Goal: Information Seeking & Learning: Check status

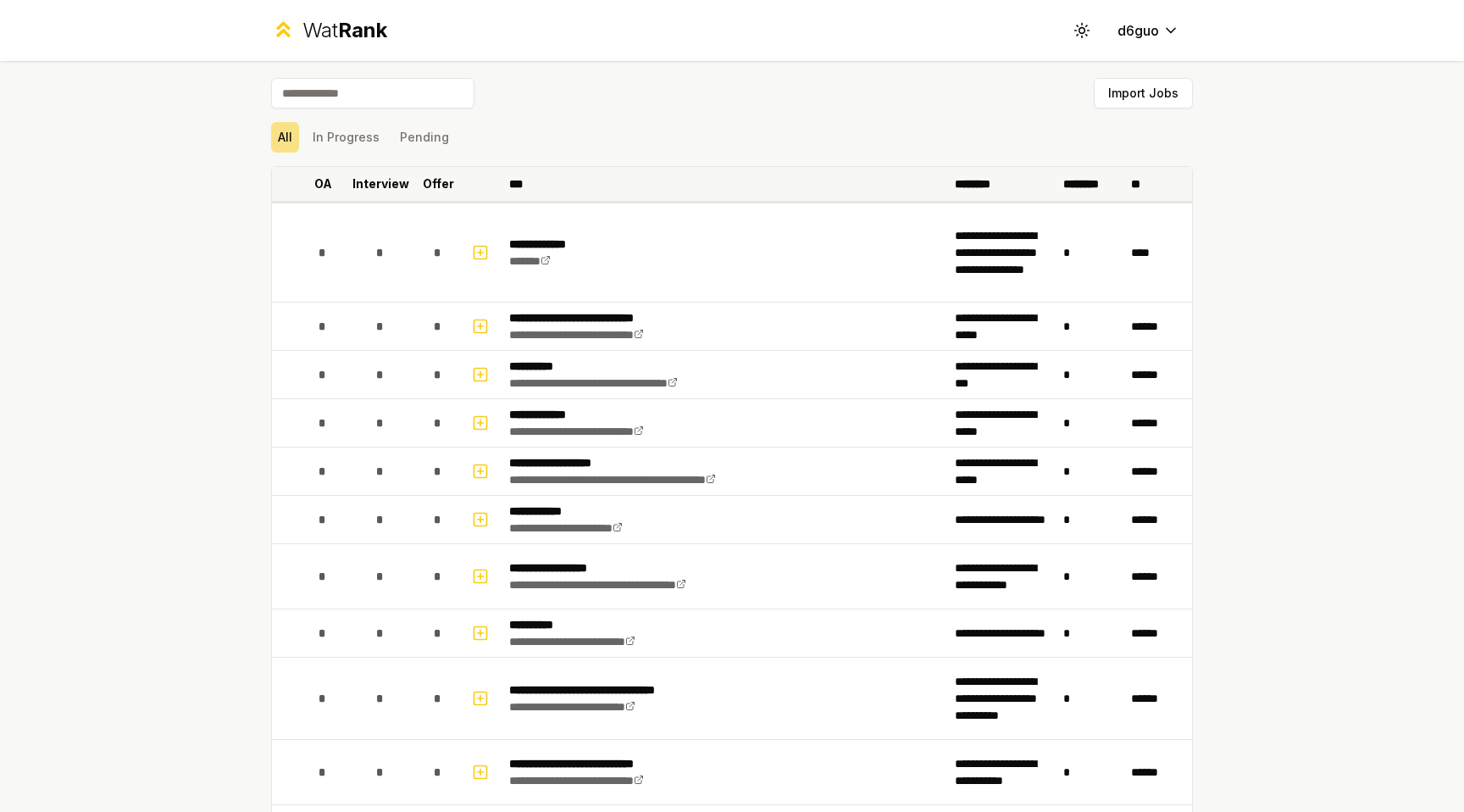
click at [396, 188] on p "Interview" at bounding box center [381, 184] width 57 height 17
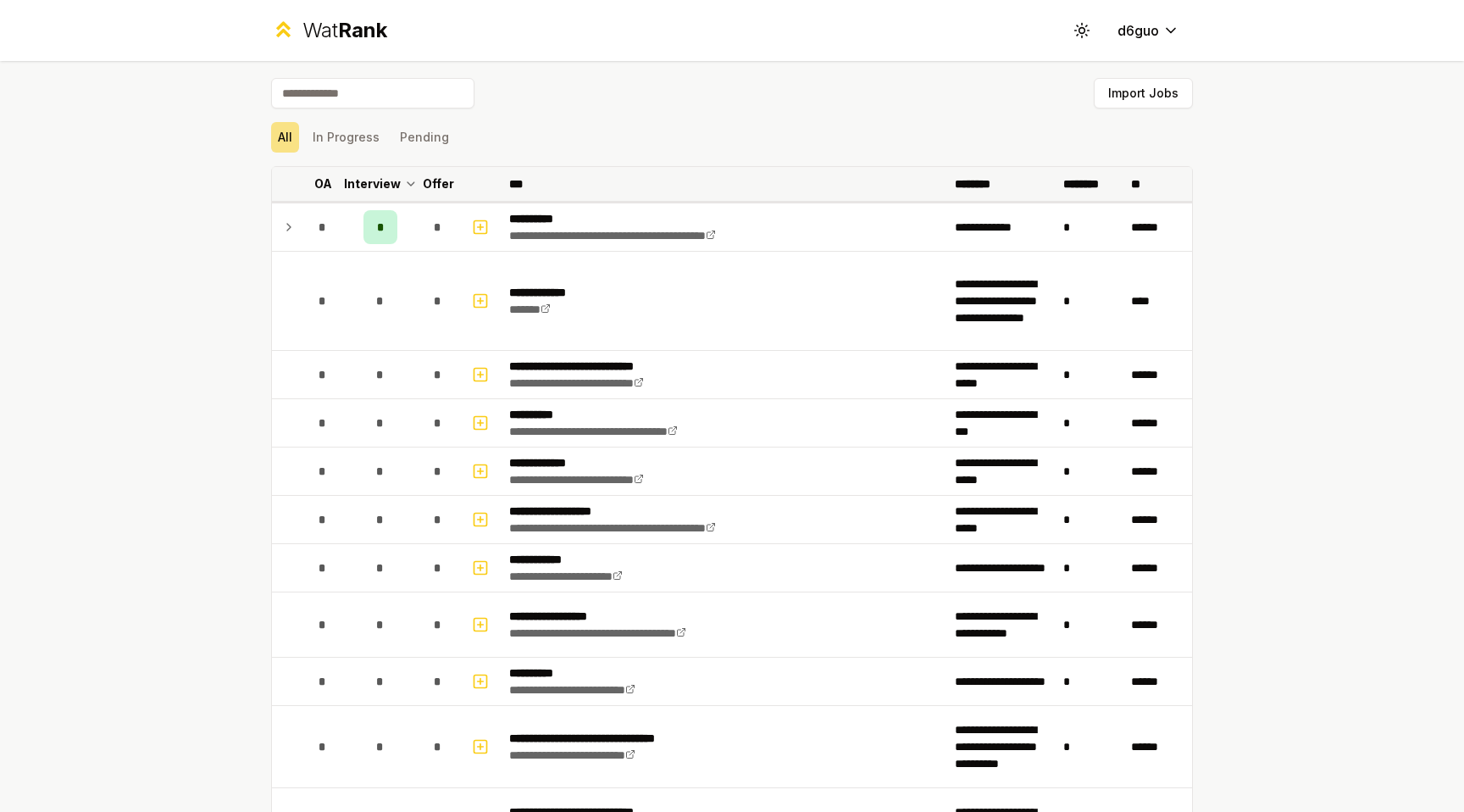
click at [396, 188] on p "Interview" at bounding box center [373, 184] width 57 height 17
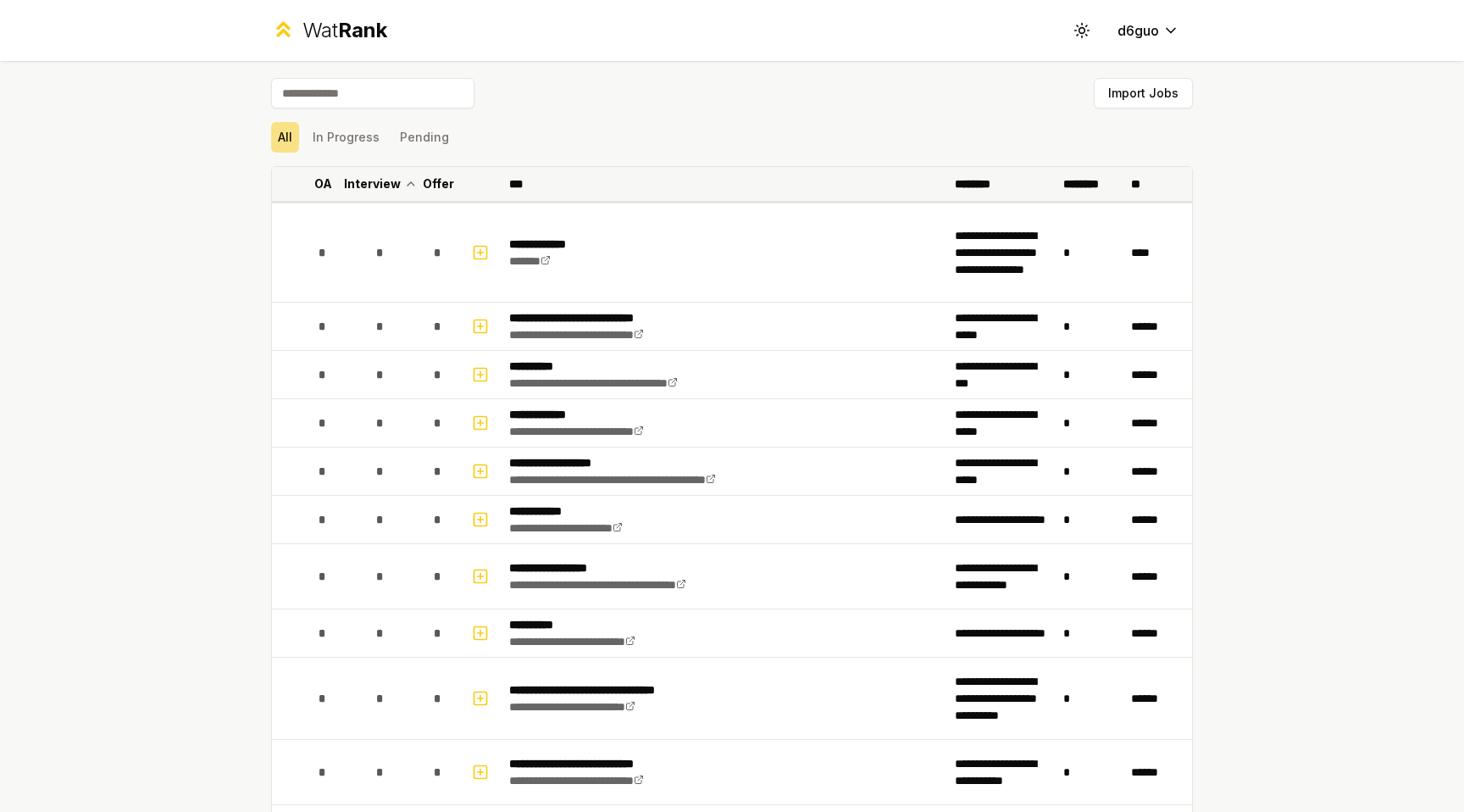
click at [396, 188] on p "Interview" at bounding box center [373, 184] width 57 height 17
click at [396, 188] on p "Interview" at bounding box center [381, 184] width 57 height 17
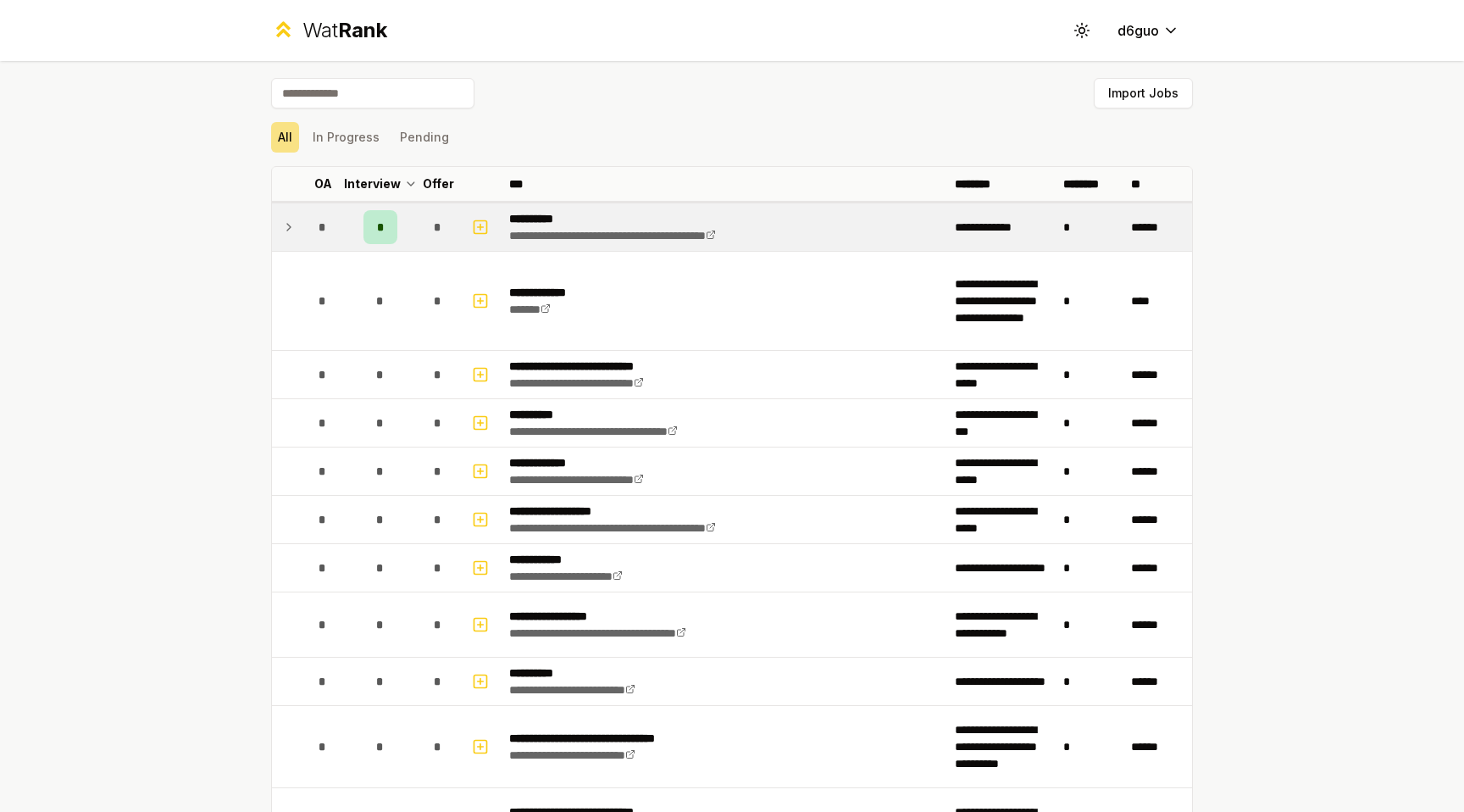
click at [279, 225] on td at bounding box center [285, 227] width 27 height 48
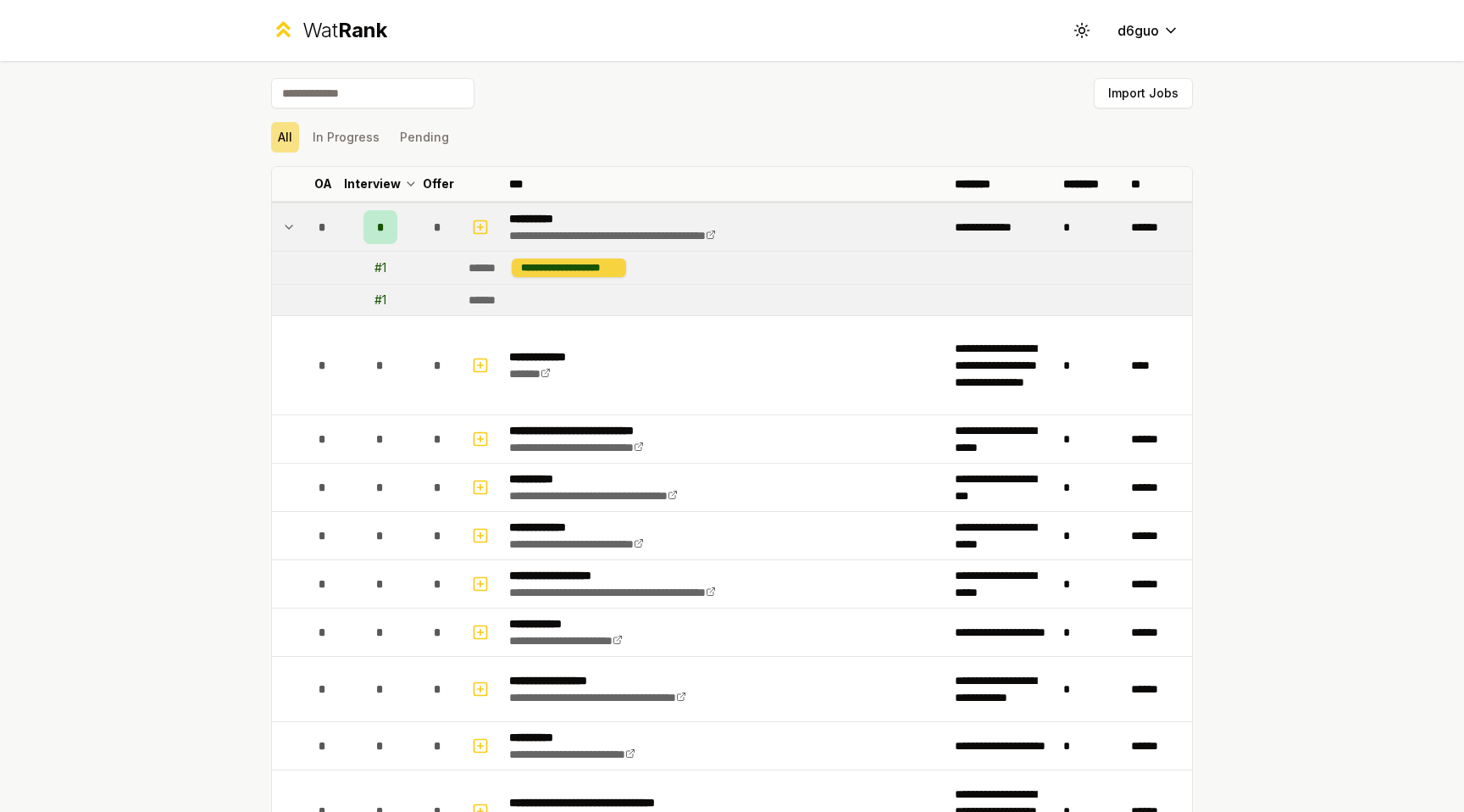
click at [568, 263] on div "**********" at bounding box center [569, 268] width 114 height 19
click at [400, 188] on th "Interview" at bounding box center [380, 184] width 68 height 34
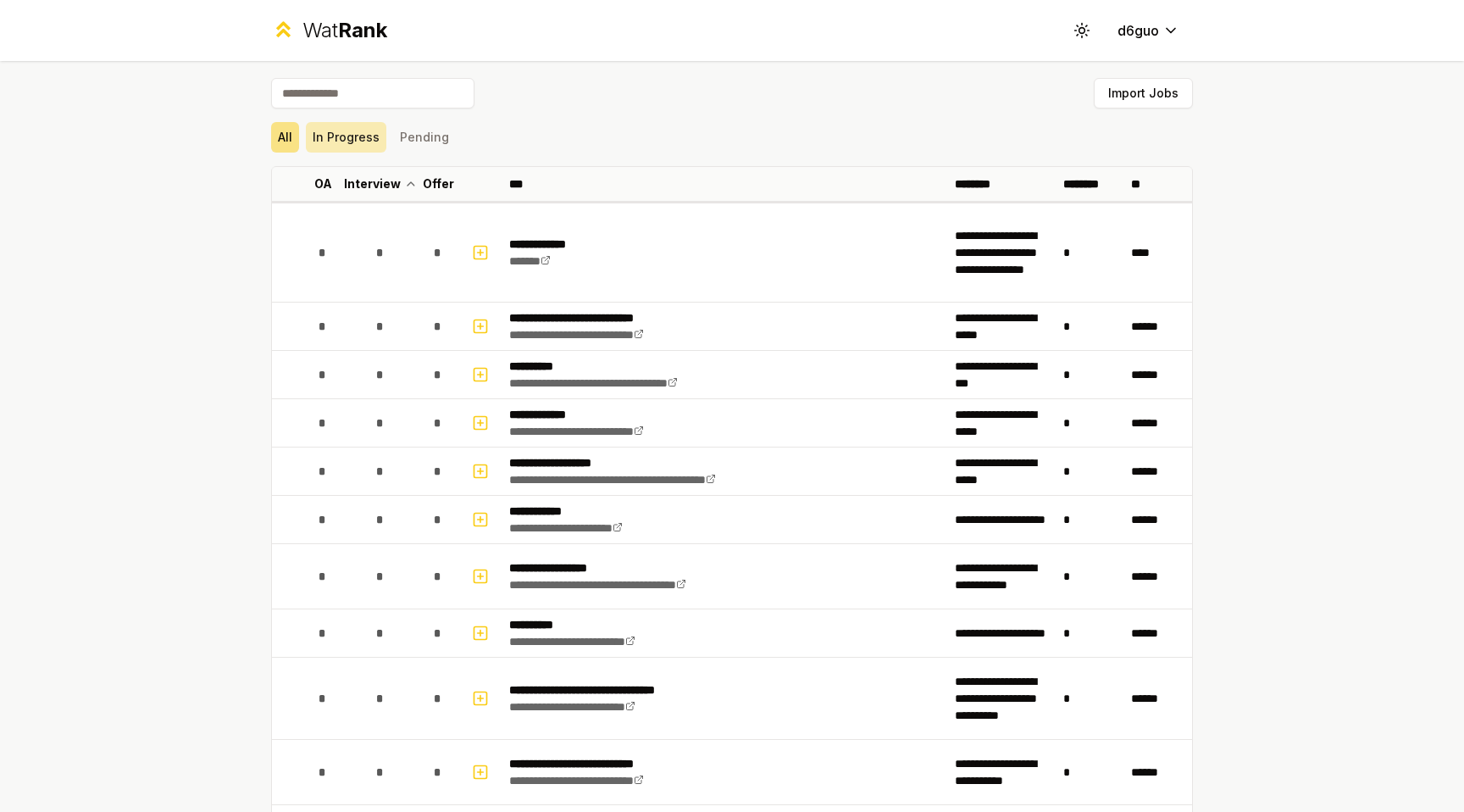
click at [377, 132] on button "In Progress" at bounding box center [346, 137] width 80 height 30
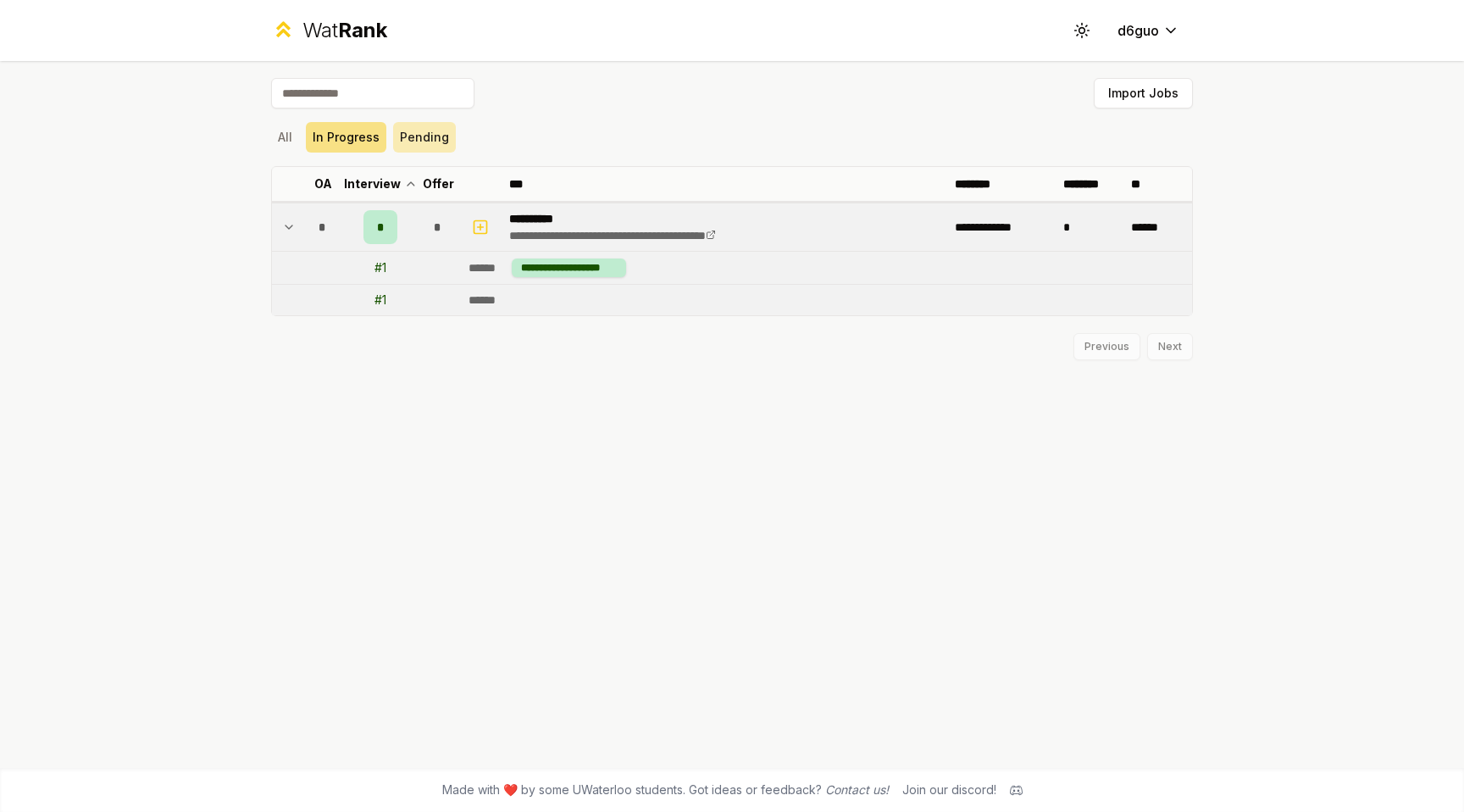
click at [424, 139] on button "Pending" at bounding box center [425, 137] width 63 height 30
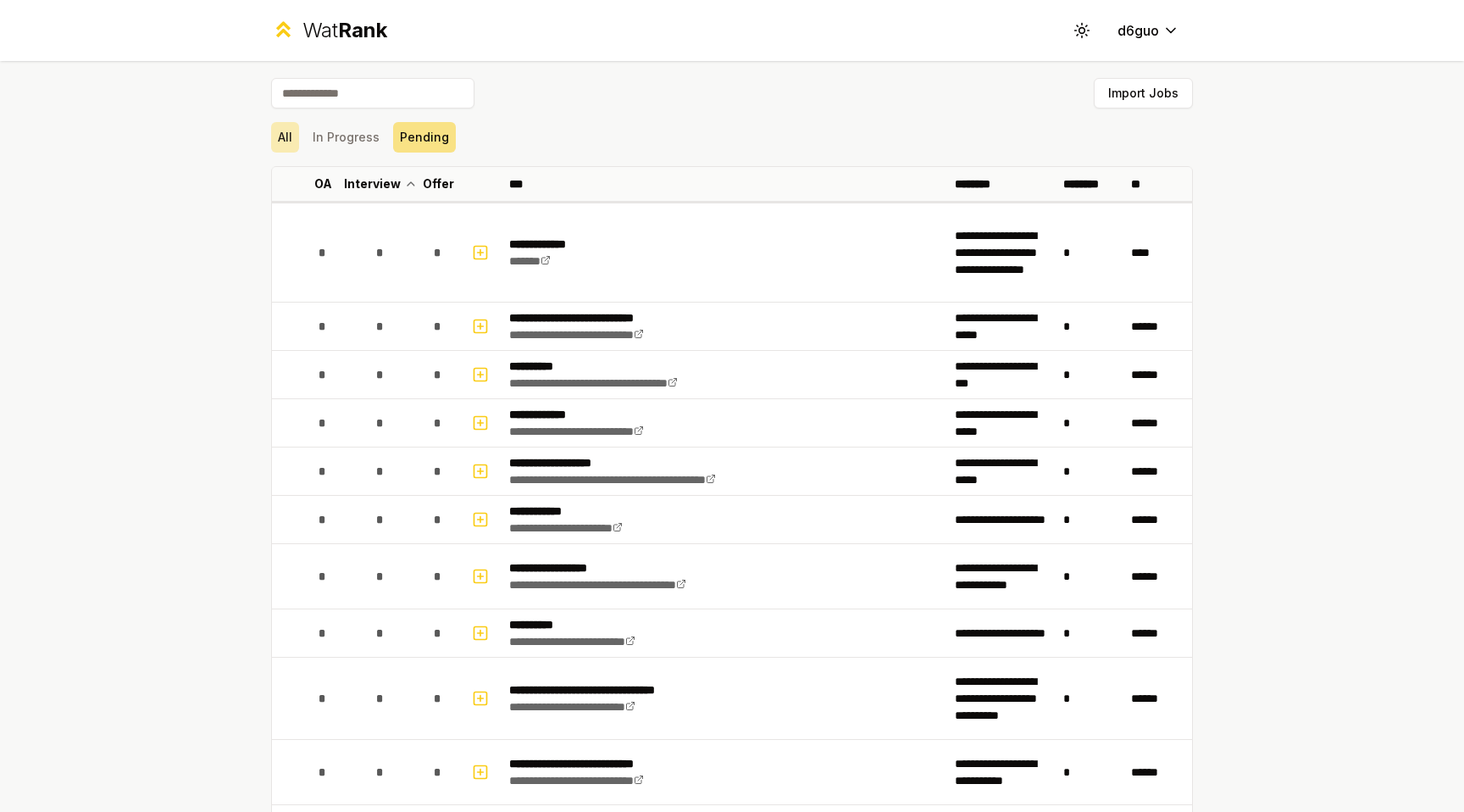
click at [296, 143] on button "All" at bounding box center [285, 137] width 28 height 30
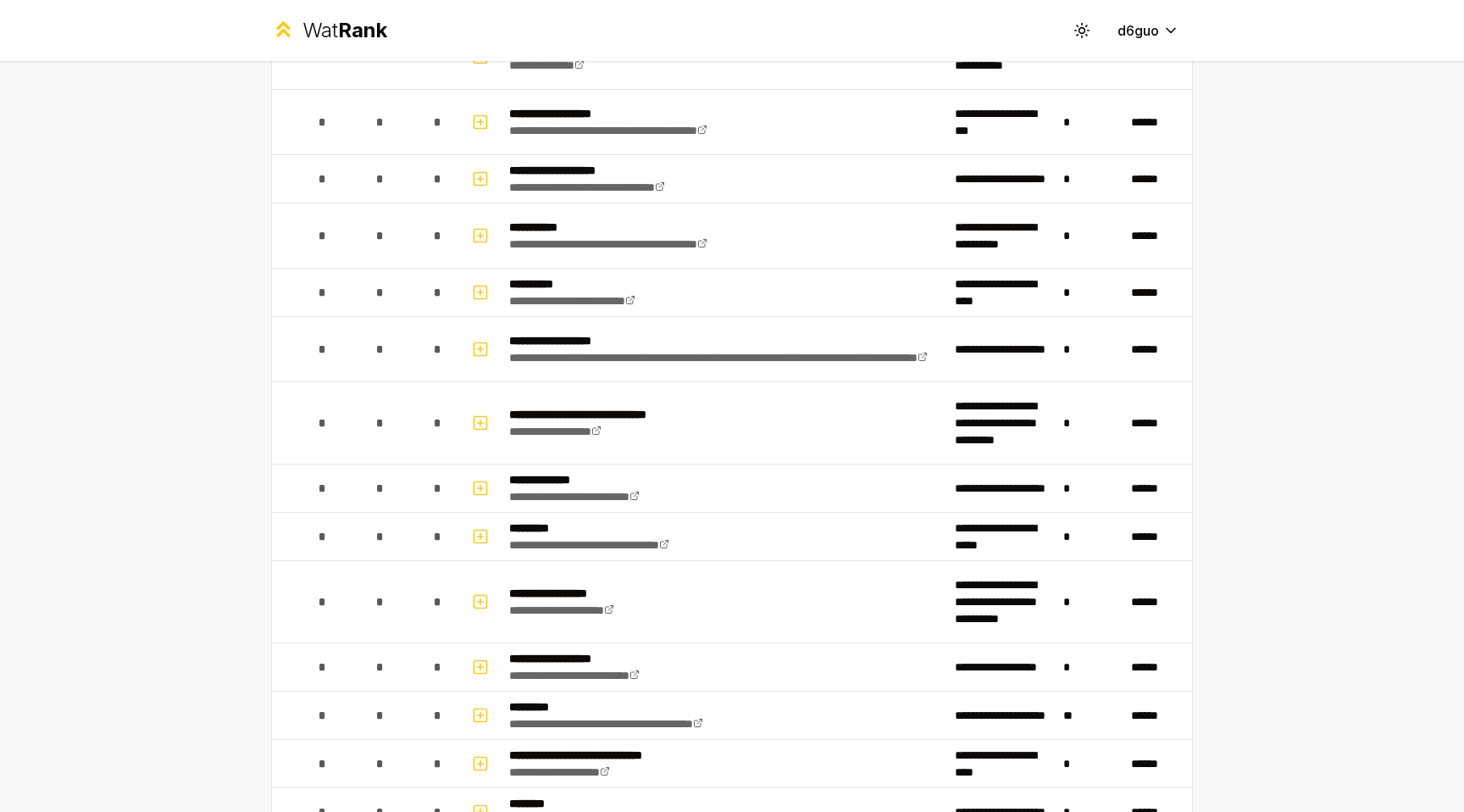
scroll to position [2089, 0]
